Goal: Task Accomplishment & Management: Use online tool/utility

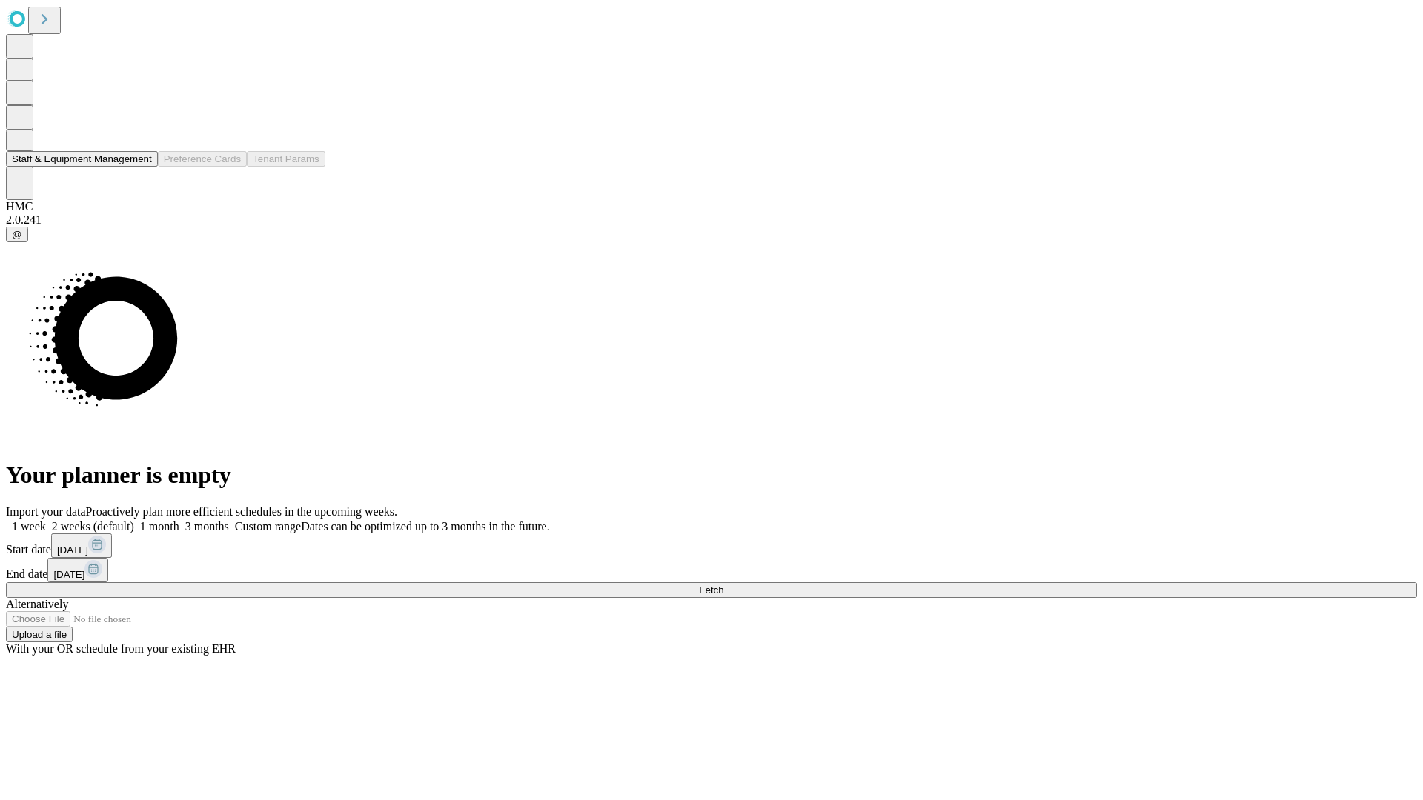
click at [142, 167] on button "Staff & Equipment Management" at bounding box center [82, 159] width 152 height 16
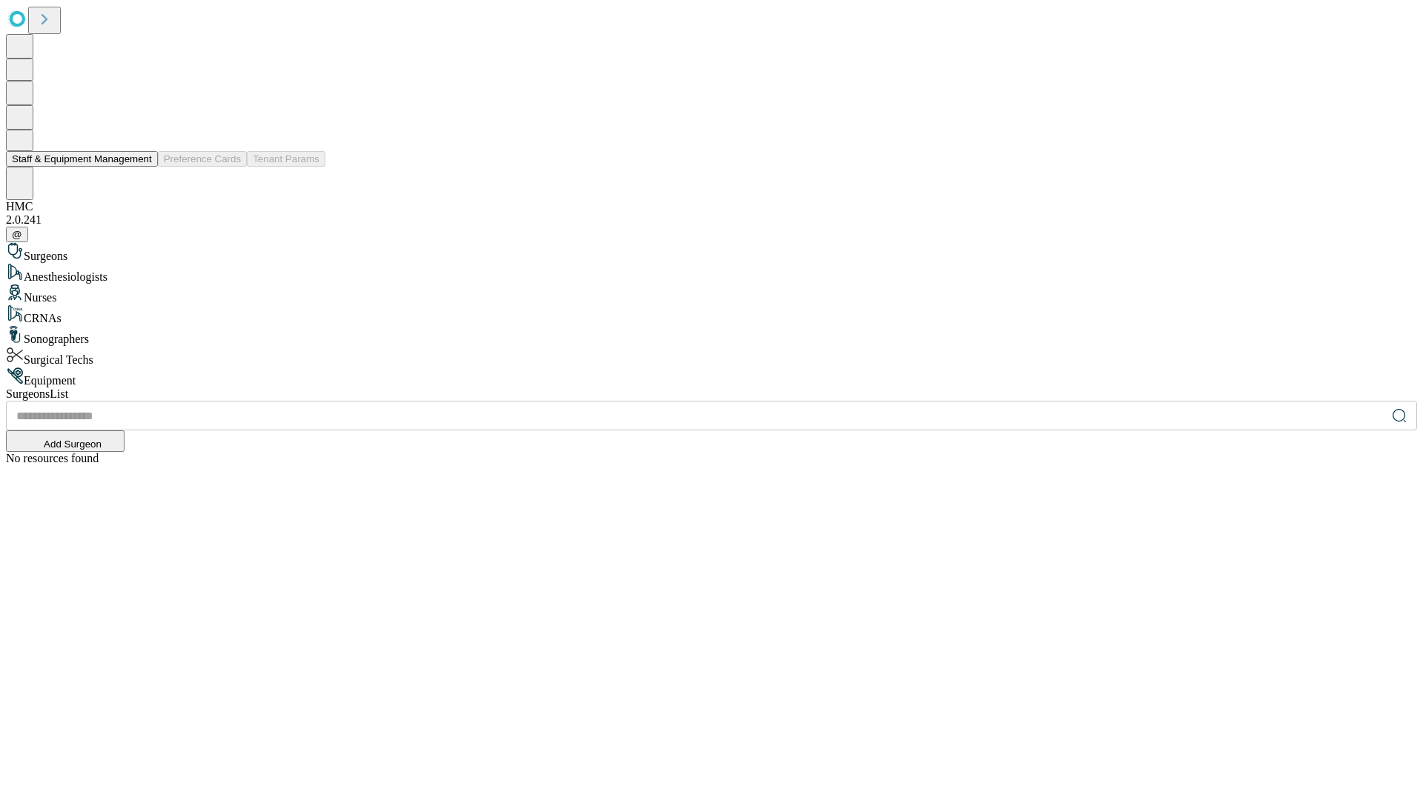
click at [142, 167] on button "Staff & Equipment Management" at bounding box center [82, 159] width 152 height 16
